Goal: Check status

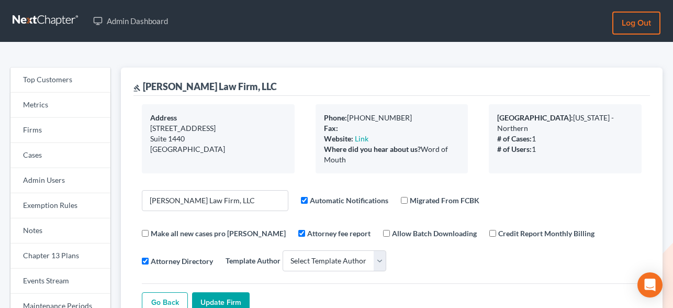
select select
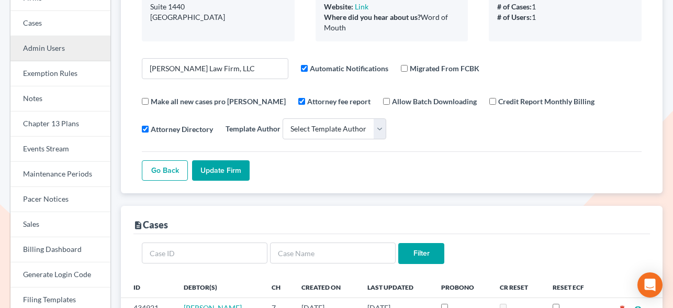
scroll to position [132, 0]
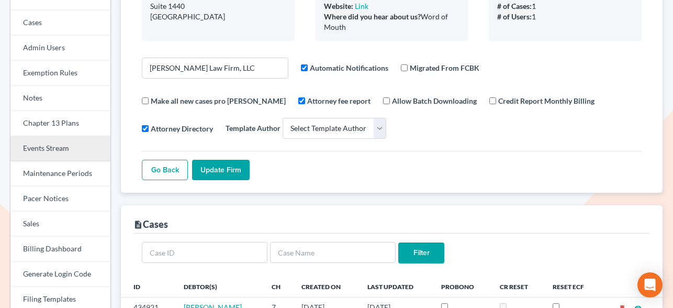
click at [51, 149] on link "Events Stream" at bounding box center [60, 148] width 100 height 25
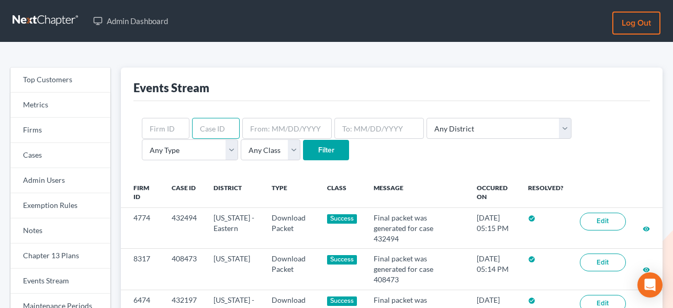
click at [216, 121] on input "text" at bounding box center [216, 128] width 48 height 21
paste input "434480"
type input "434480"
click at [303, 150] on input "Filter" at bounding box center [326, 150] width 46 height 21
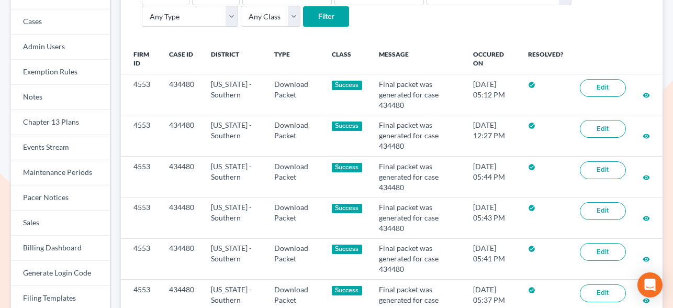
scroll to position [134, 0]
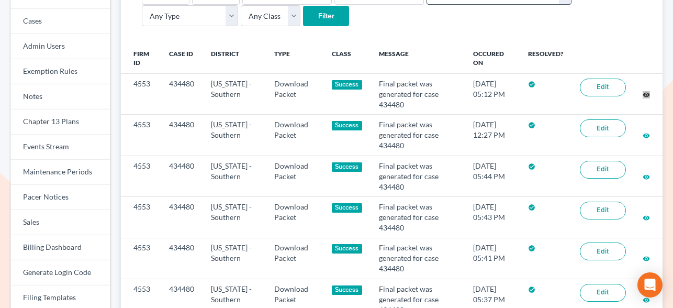
drag, startPoint x: 646, startPoint y: 93, endPoint x: 490, endPoint y: 0, distance: 181.9
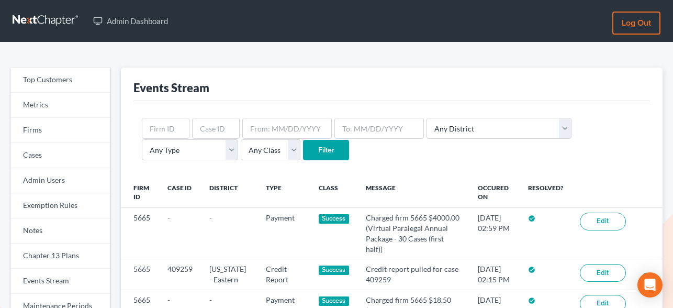
scroll to position [135, 0]
